Goal: Find specific page/section: Find specific page/section

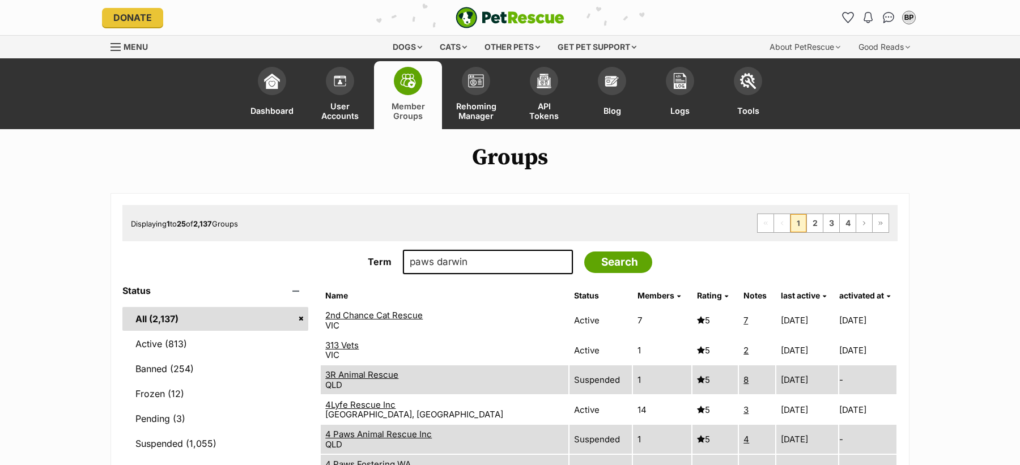
type input "paws darwin"
click at [584, 252] on input "Search" at bounding box center [618, 263] width 68 height 22
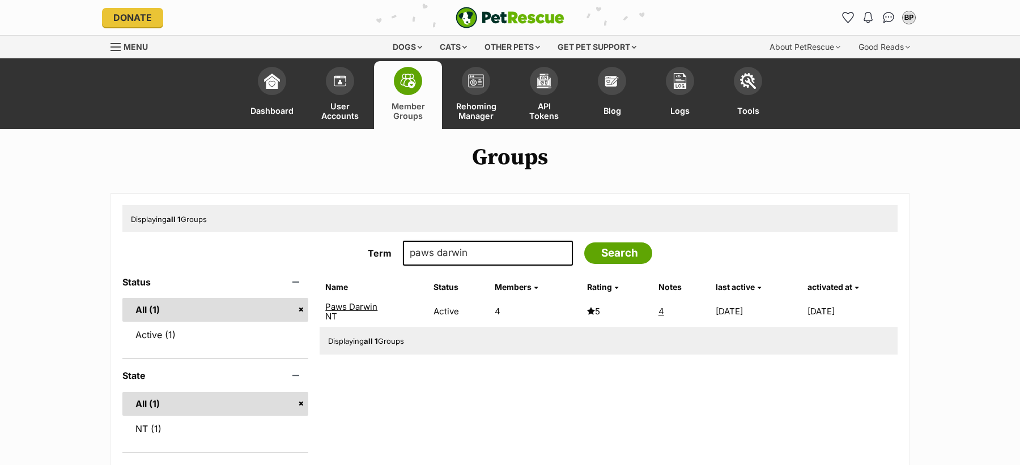
click at [353, 309] on link "Paws Darwin" at bounding box center [351, 307] width 52 height 11
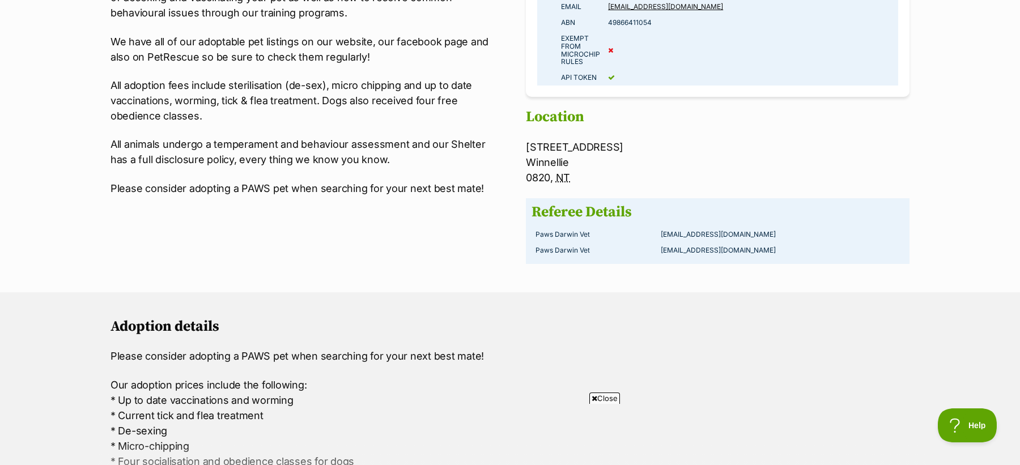
scroll to position [166, 0]
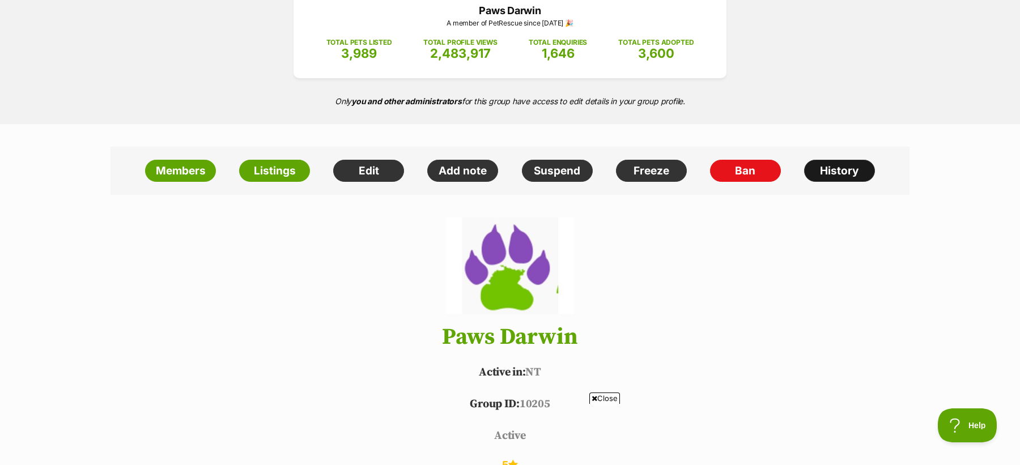
click at [823, 176] on link "History" at bounding box center [839, 171] width 71 height 23
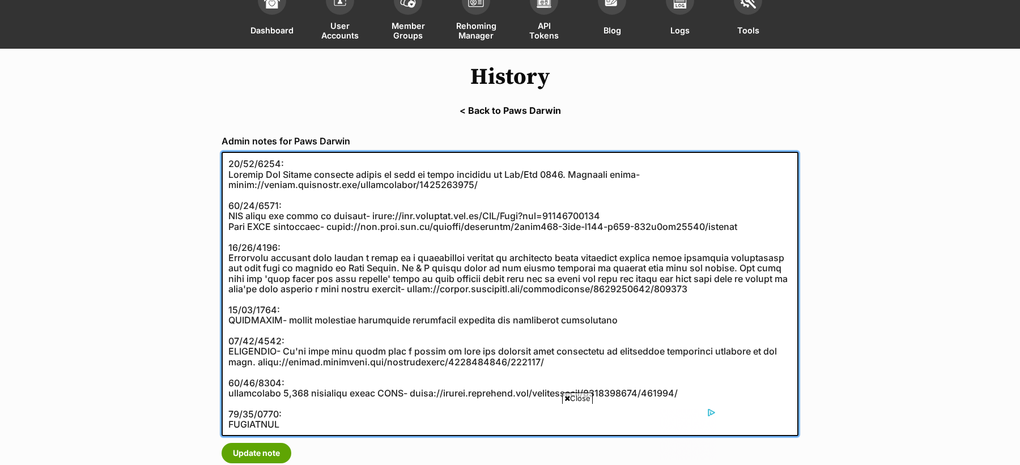
click at [686, 327] on textarea at bounding box center [510, 294] width 577 height 285
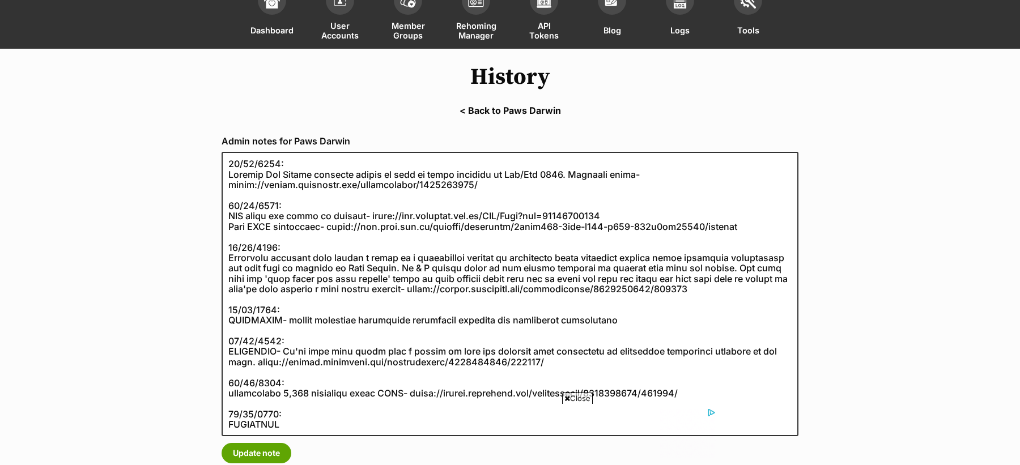
click at [488, 108] on link "< Back to Paws Darwin" at bounding box center [510, 110] width 1020 height 10
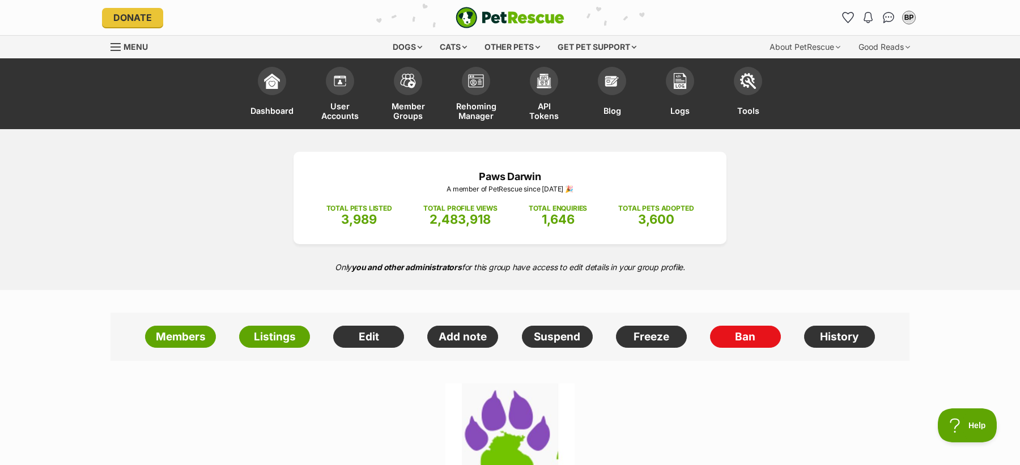
click at [496, 177] on p "Paws Darwin" at bounding box center [510, 176] width 399 height 15
copy div "Paws Darwin"
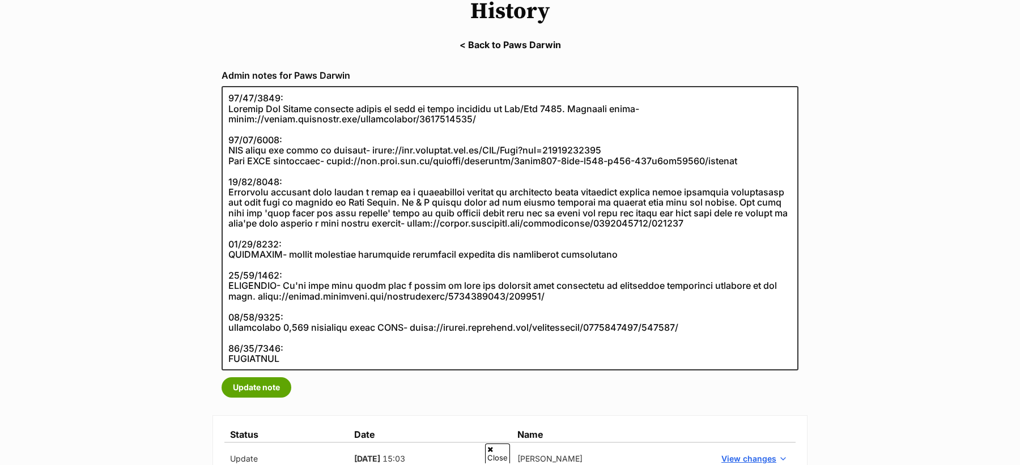
scroll to position [149, 0]
